Goal: Information Seeking & Learning: Learn about a topic

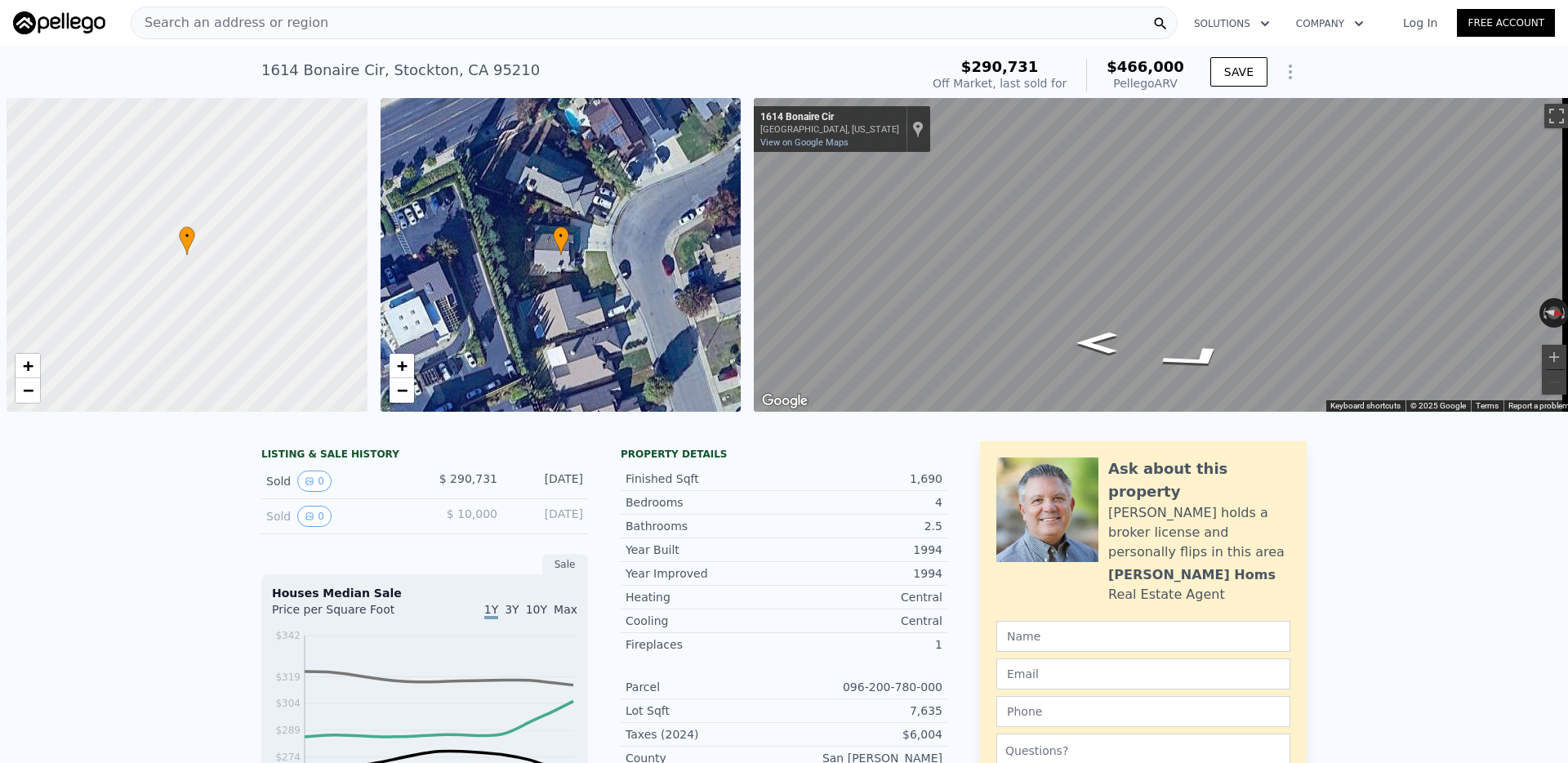
scroll to position [0, 6]
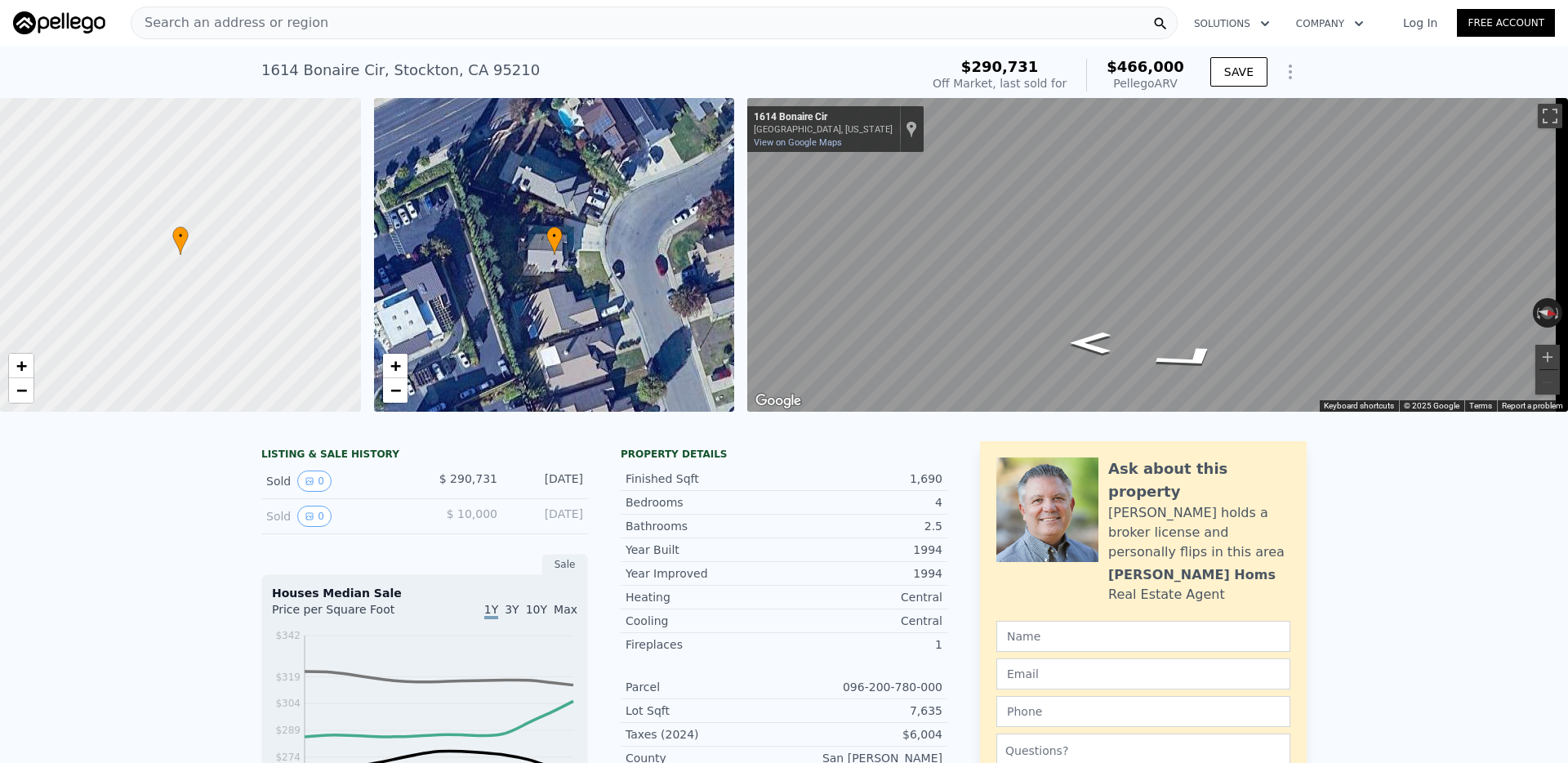
click at [421, 23] on div "Search an address or region" at bounding box center [654, 22] width 1047 height 32
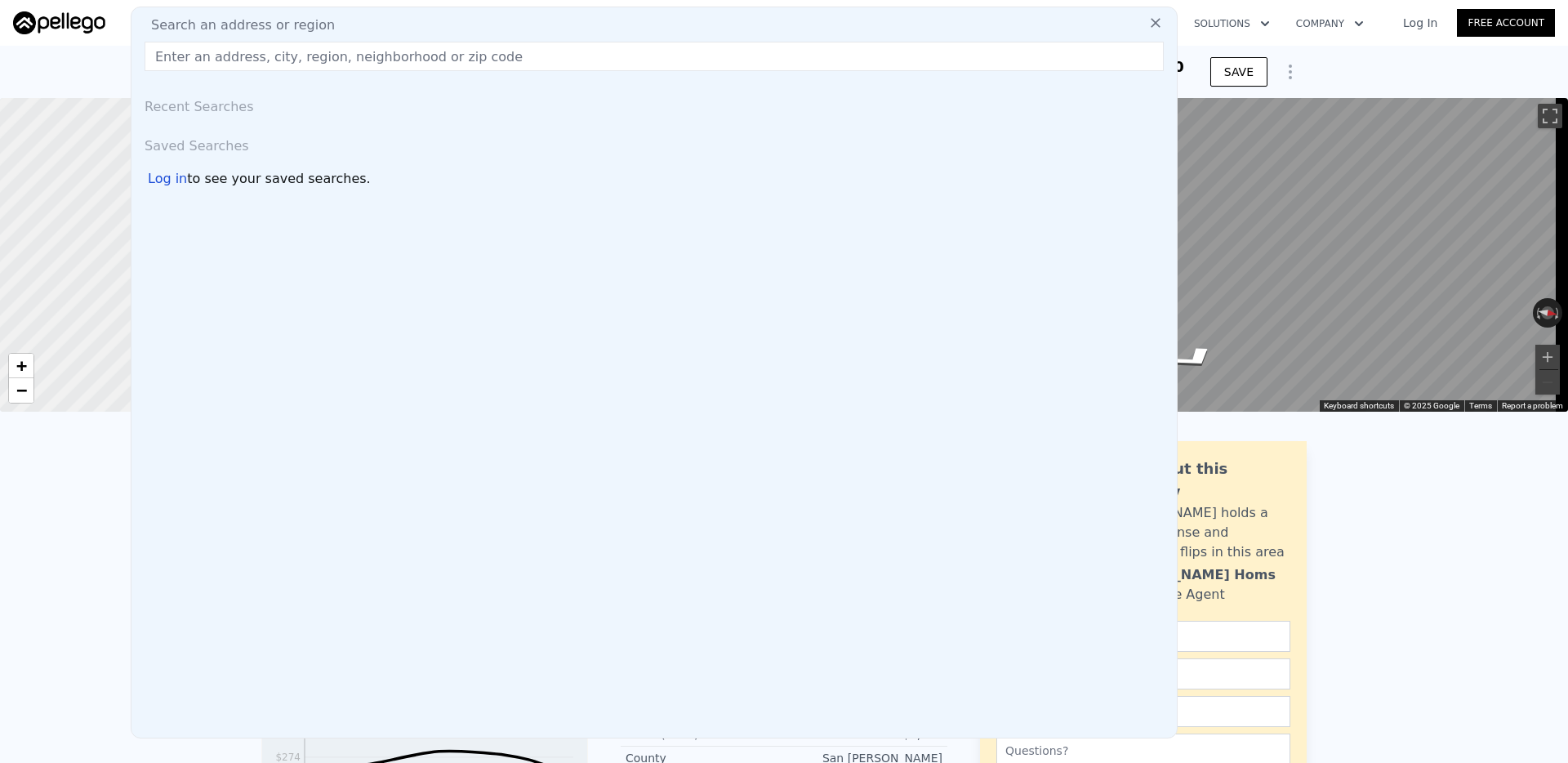
click at [421, 23] on div "Search an address or region" at bounding box center [654, 25] width 1032 height 20
click at [324, 63] on input "text" at bounding box center [654, 56] width 1019 height 30
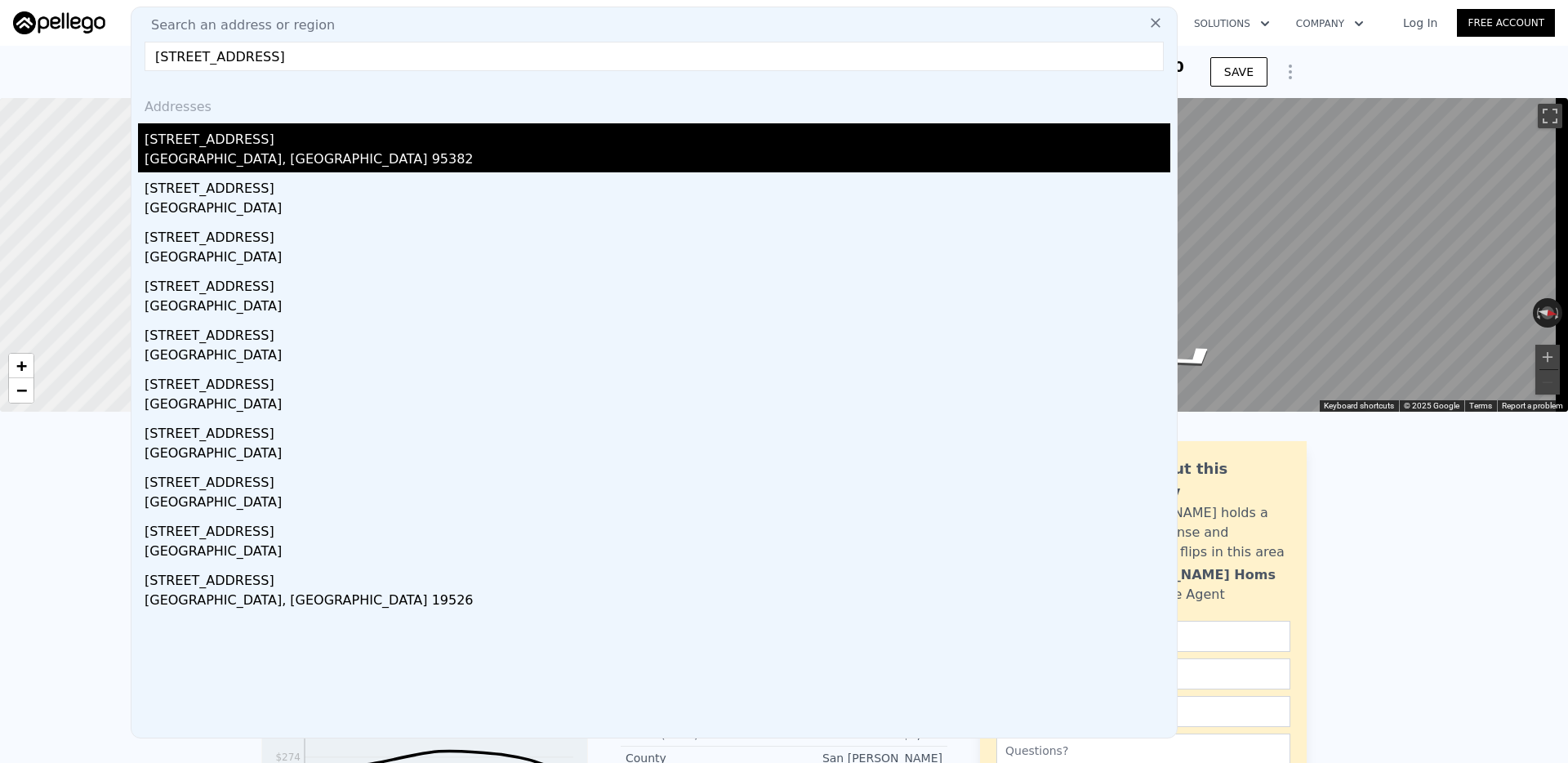
type input "[STREET_ADDRESS]"
click at [262, 150] on div "[GEOGRAPHIC_DATA], [GEOGRAPHIC_DATA] 95382" at bounding box center [656, 161] width 1025 height 23
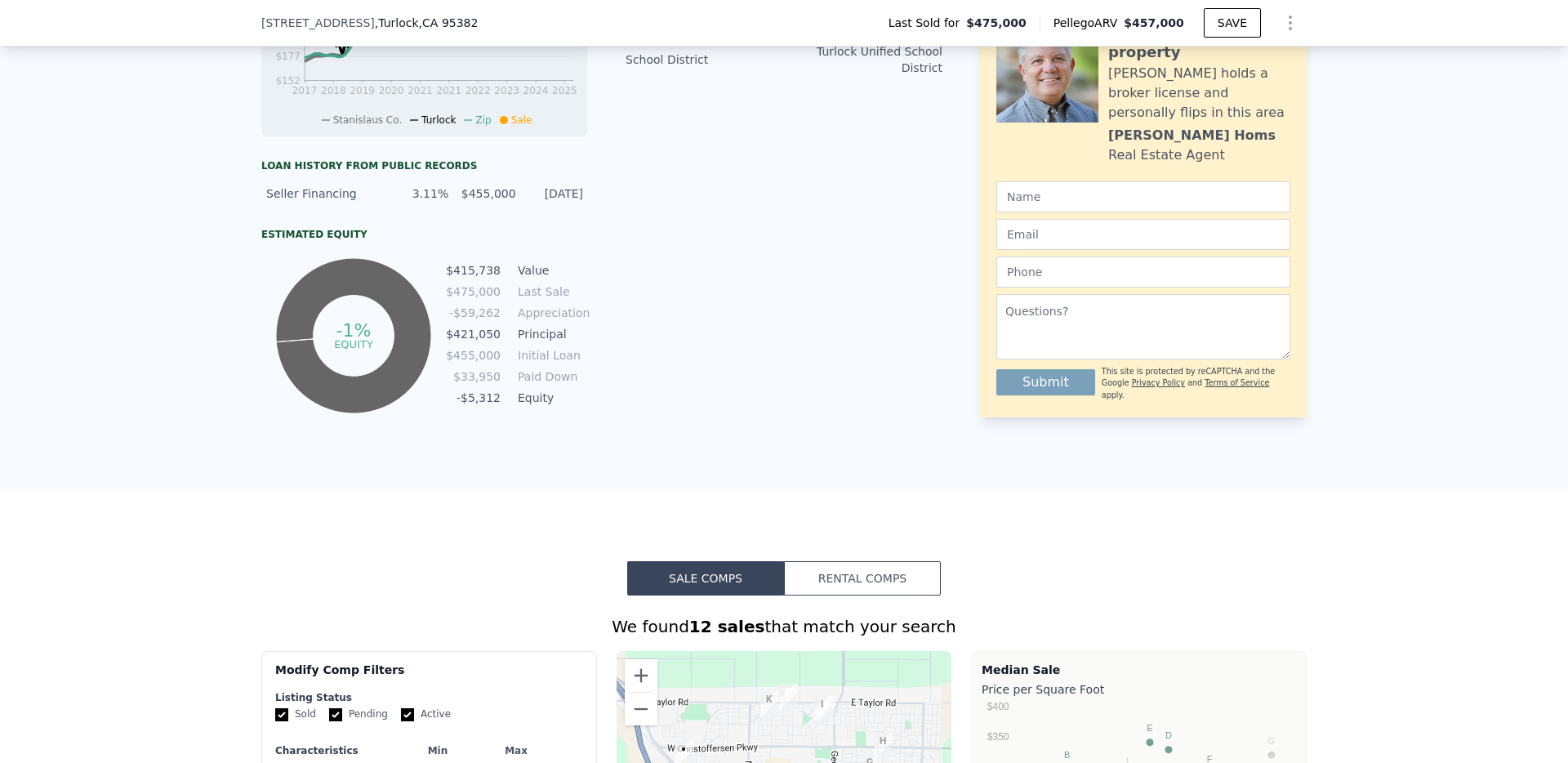
scroll to position [1071, 0]
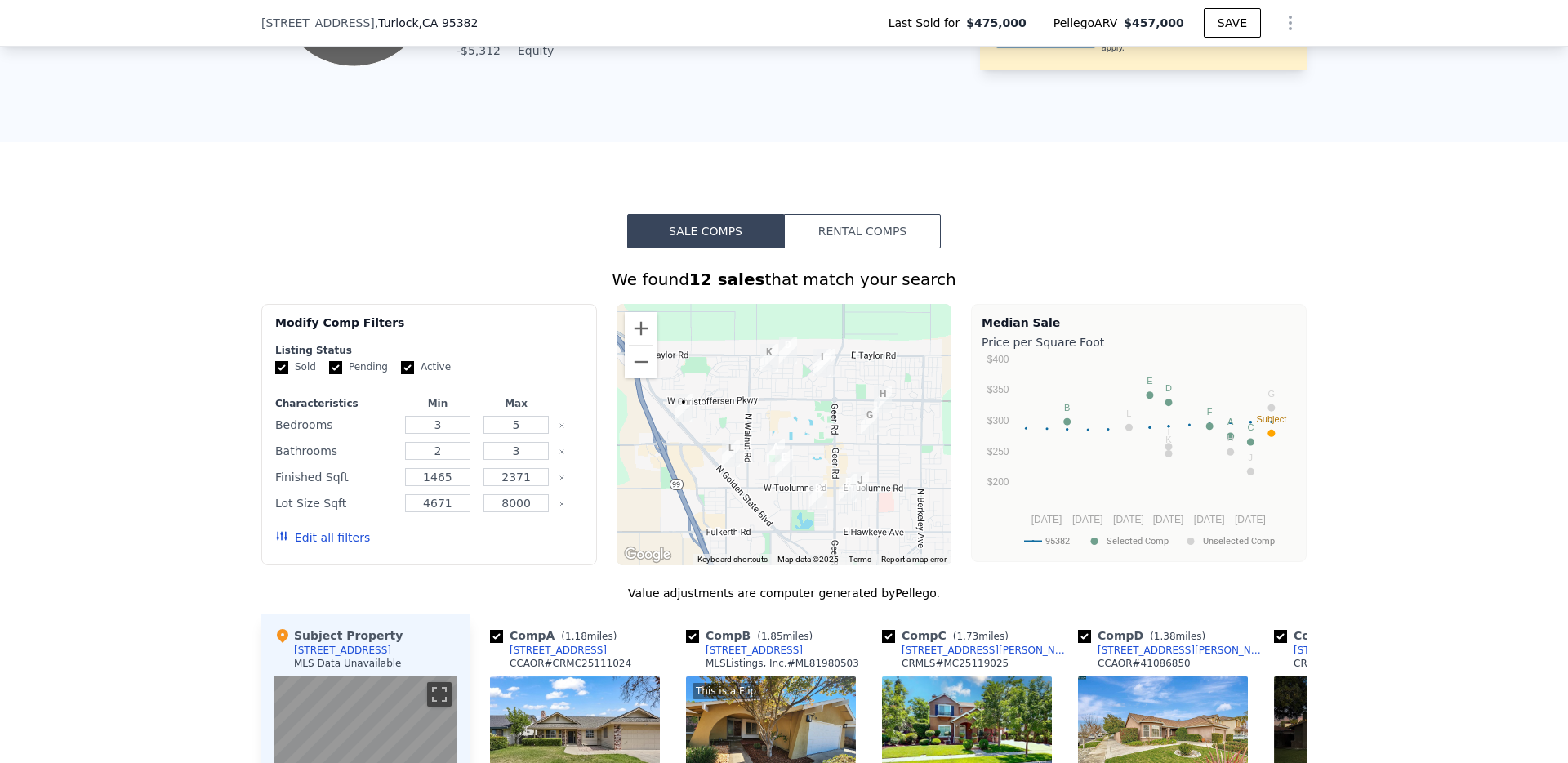
click at [877, 248] on button "Rental Comps" at bounding box center [861, 231] width 157 height 34
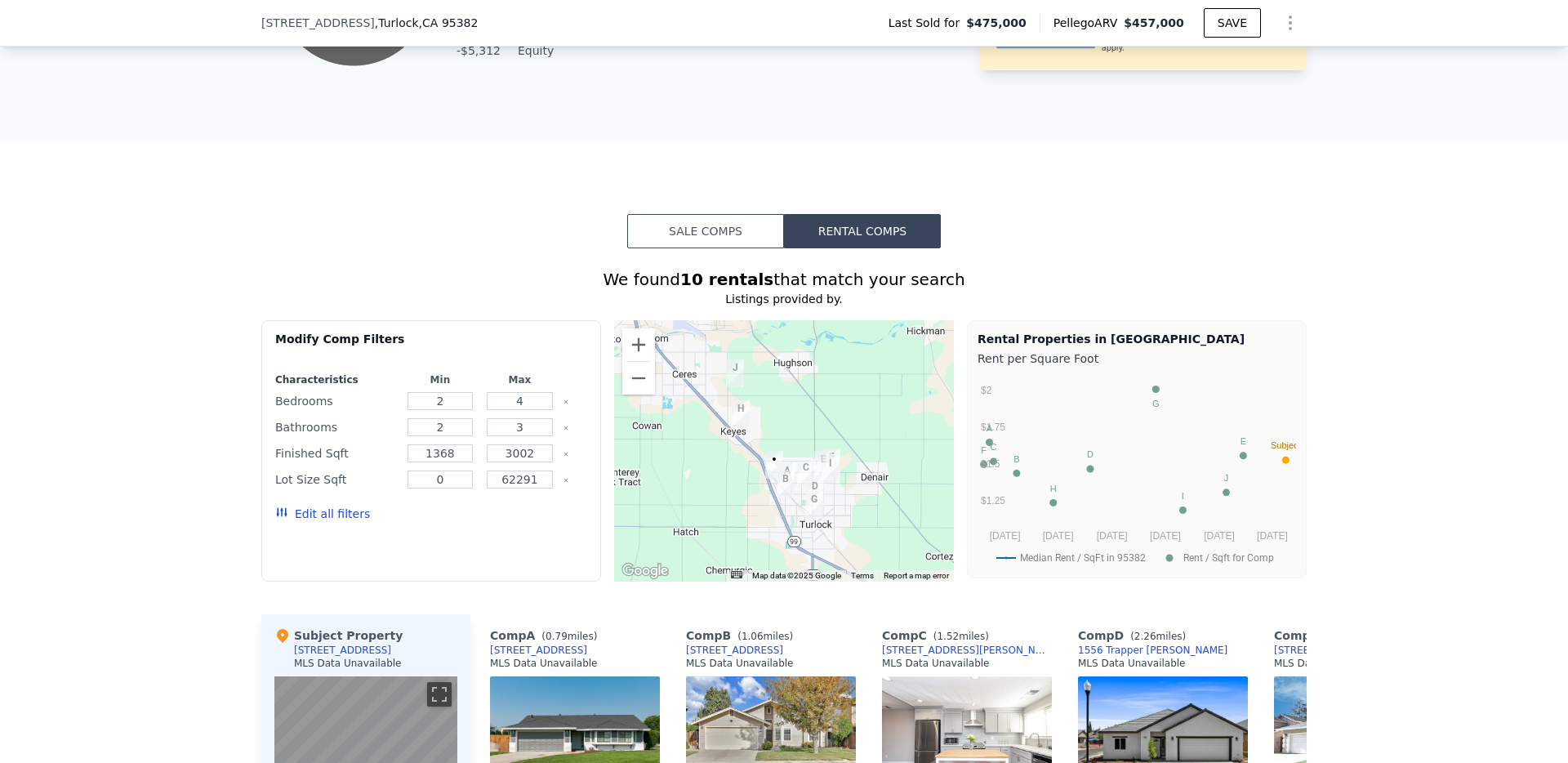
click at [684, 238] on button "Sale Comps" at bounding box center [705, 231] width 157 height 34
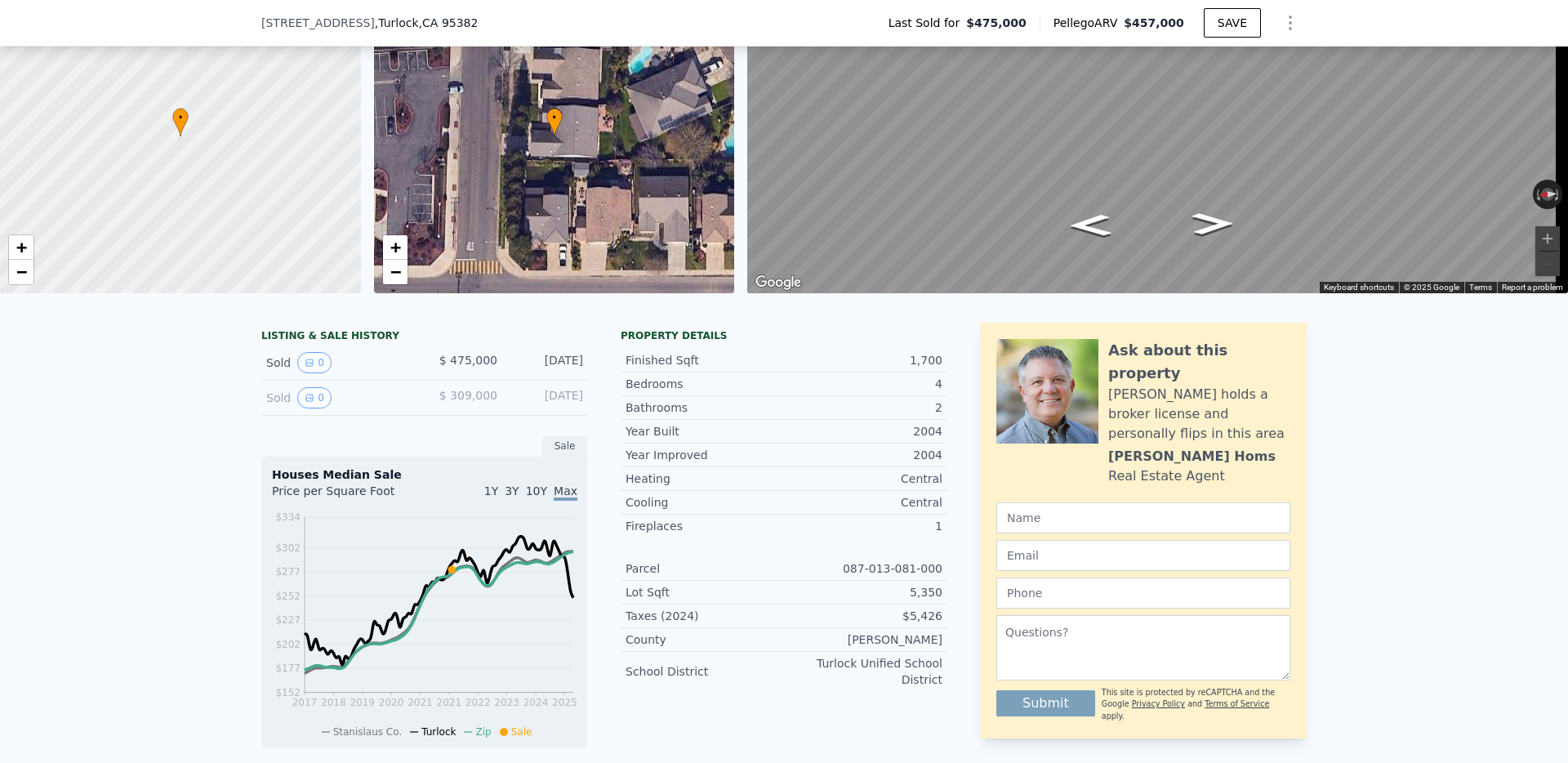
scroll to position [0, 0]
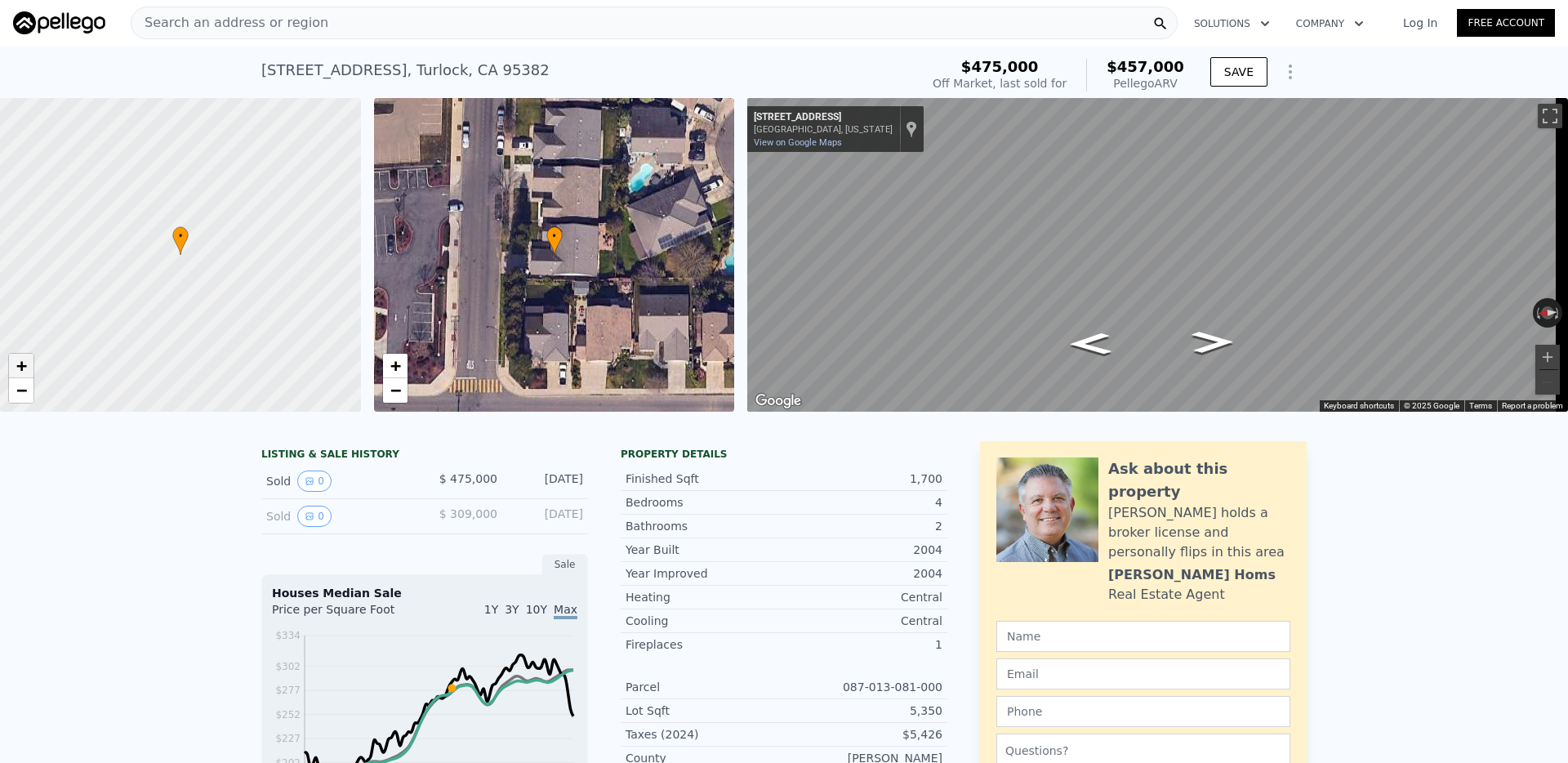
click at [17, 364] on span "+" at bounding box center [21, 365] width 11 height 21
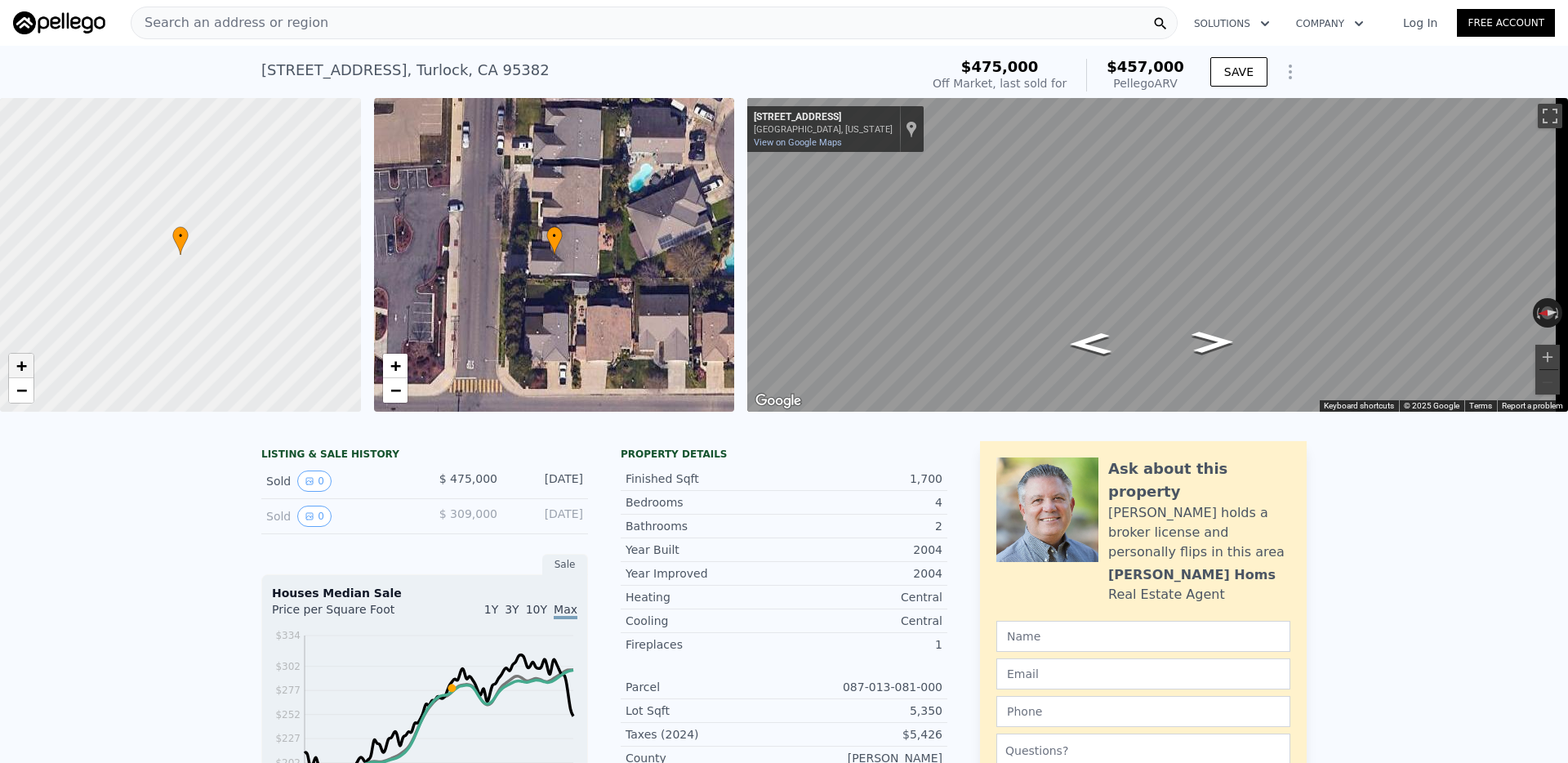
click at [17, 364] on span "+" at bounding box center [21, 365] width 11 height 21
click at [390, 370] on span "+" at bounding box center [395, 365] width 11 height 21
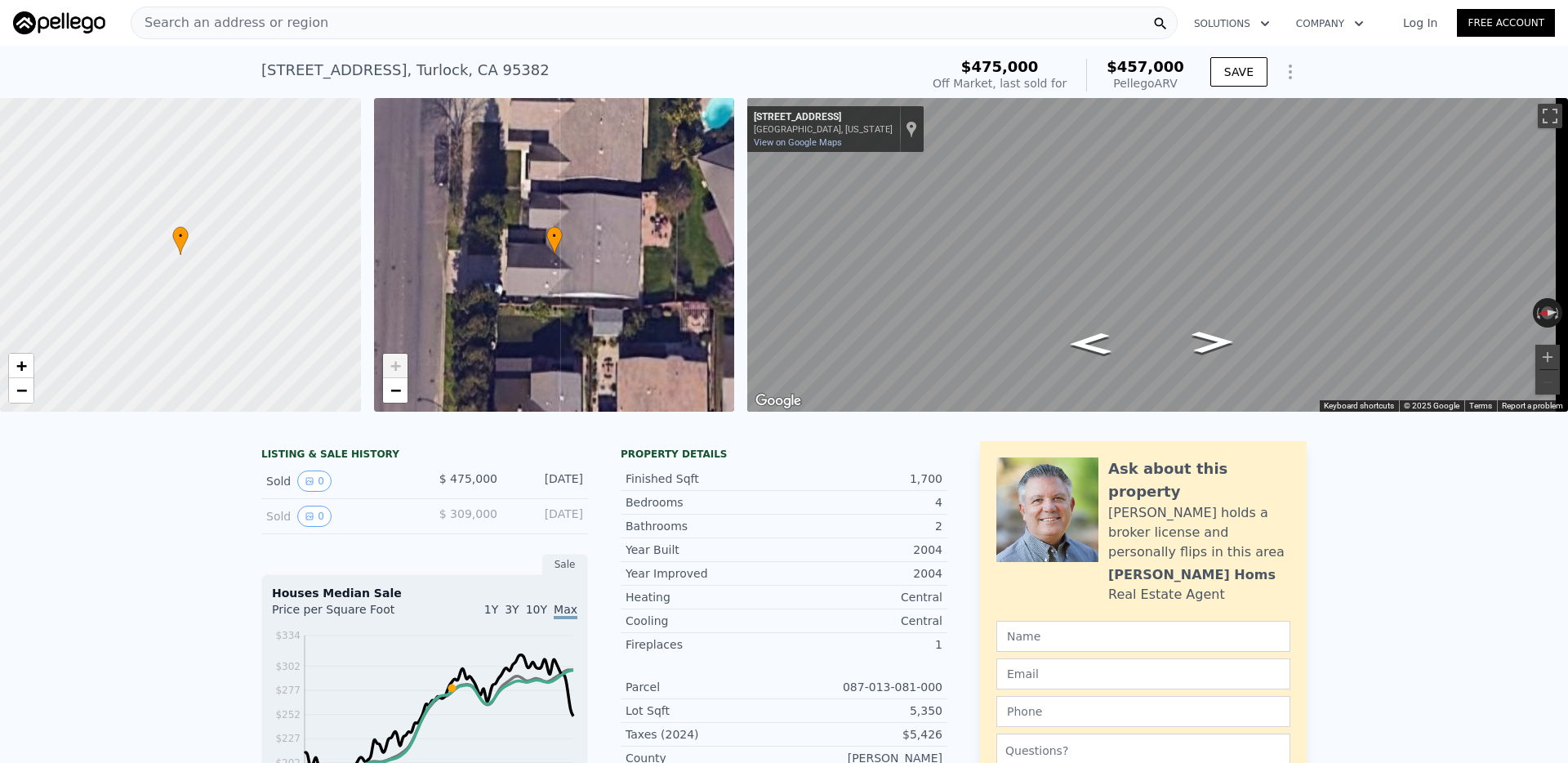
click at [391, 369] on span "+" at bounding box center [395, 365] width 11 height 21
